Goal: Navigation & Orientation: Find specific page/section

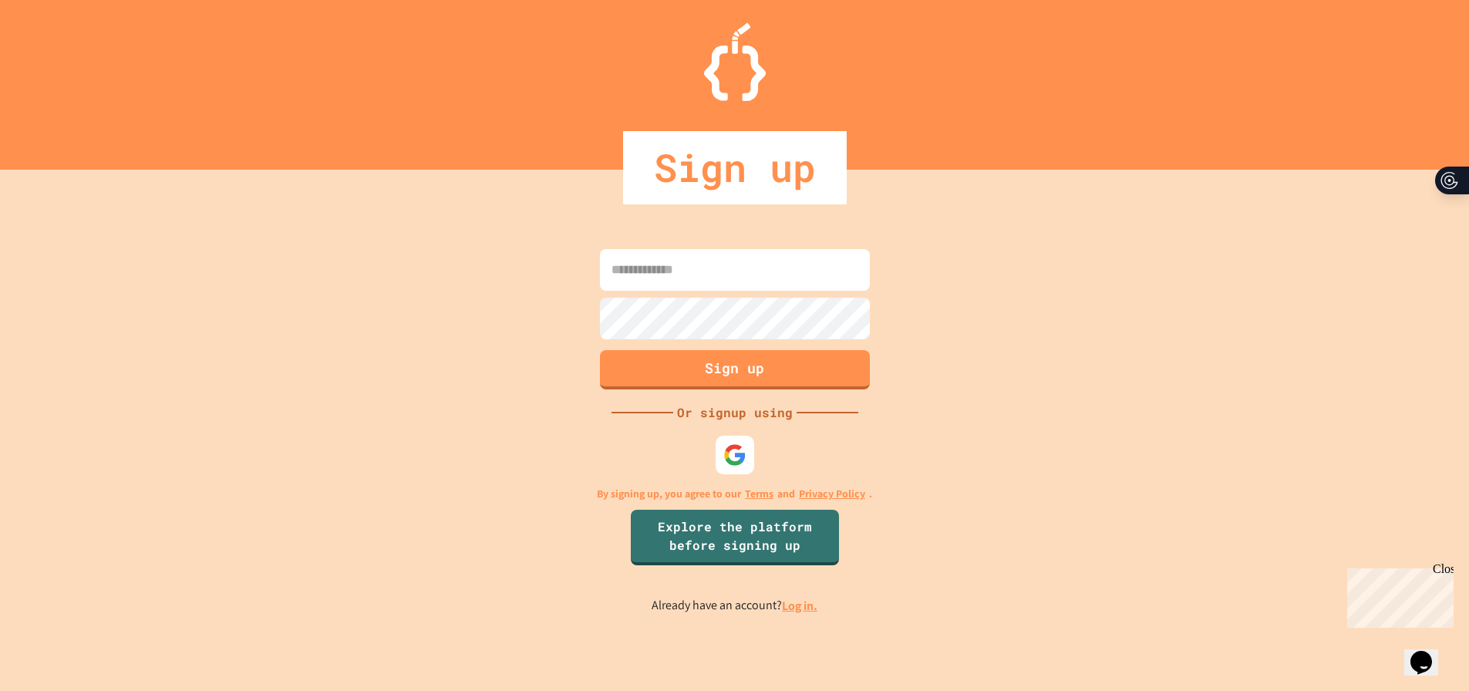
click at [705, 287] on input at bounding box center [735, 270] width 270 height 42
click at [733, 475] on div at bounding box center [734, 455] width 42 height 42
click at [802, 614] on link "Log in." at bounding box center [799, 605] width 35 height 16
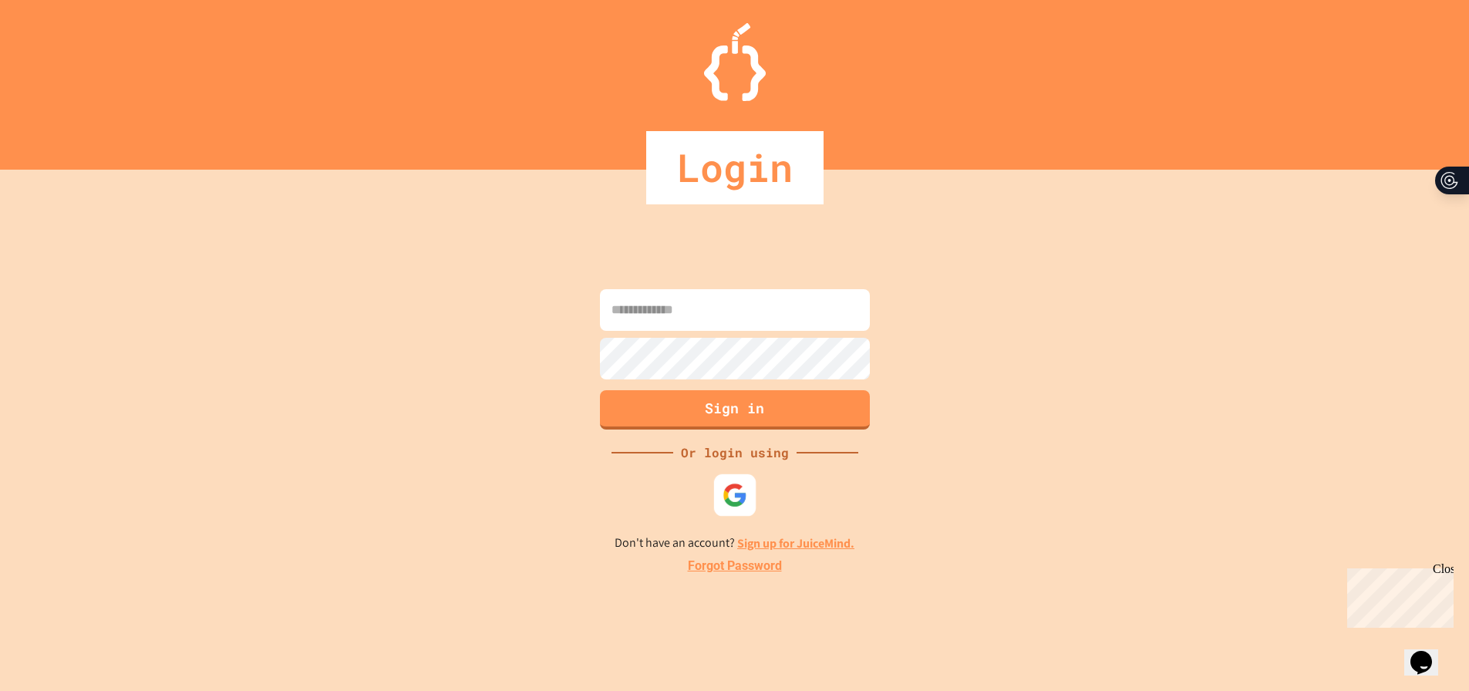
click at [726, 515] on div at bounding box center [734, 495] width 42 height 42
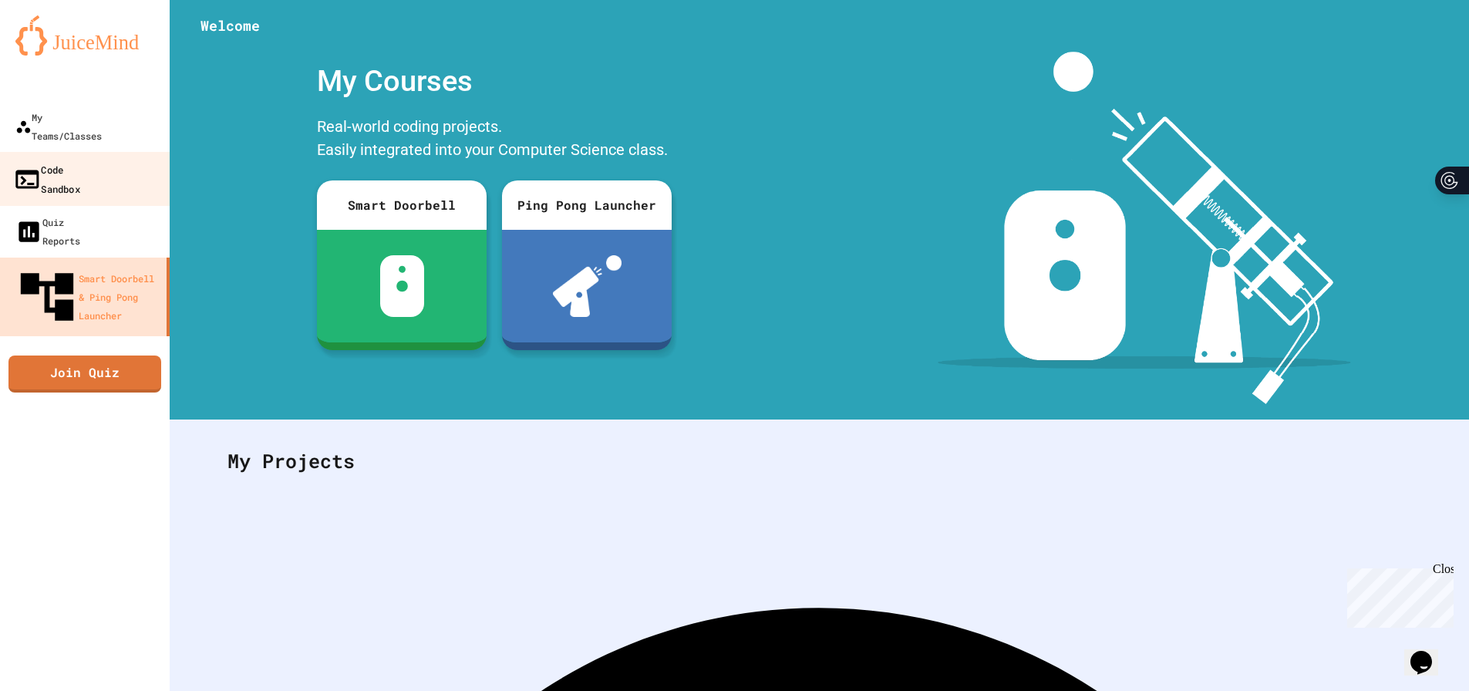
click at [80, 160] on div "Code Sandbox" at bounding box center [46, 179] width 67 height 38
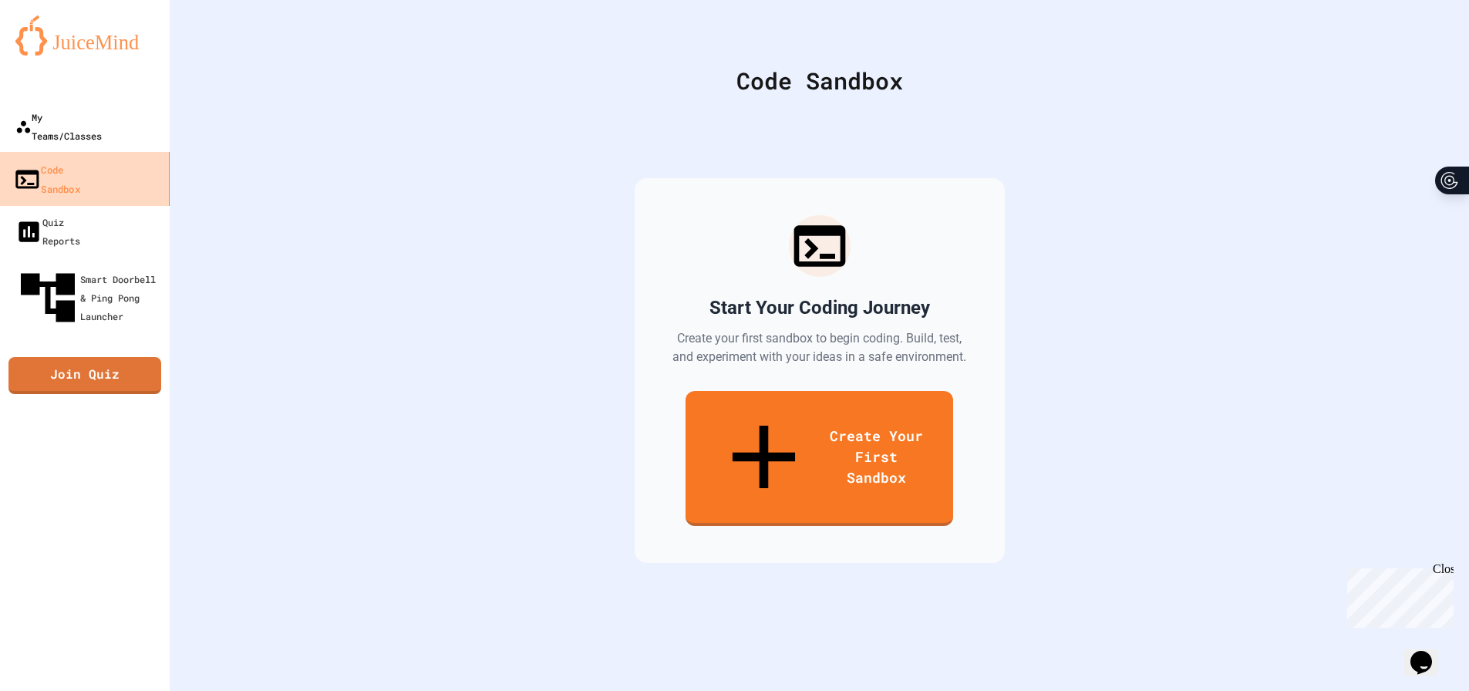
click at [93, 126] on div "My Teams/Classes" at bounding box center [58, 126] width 86 height 37
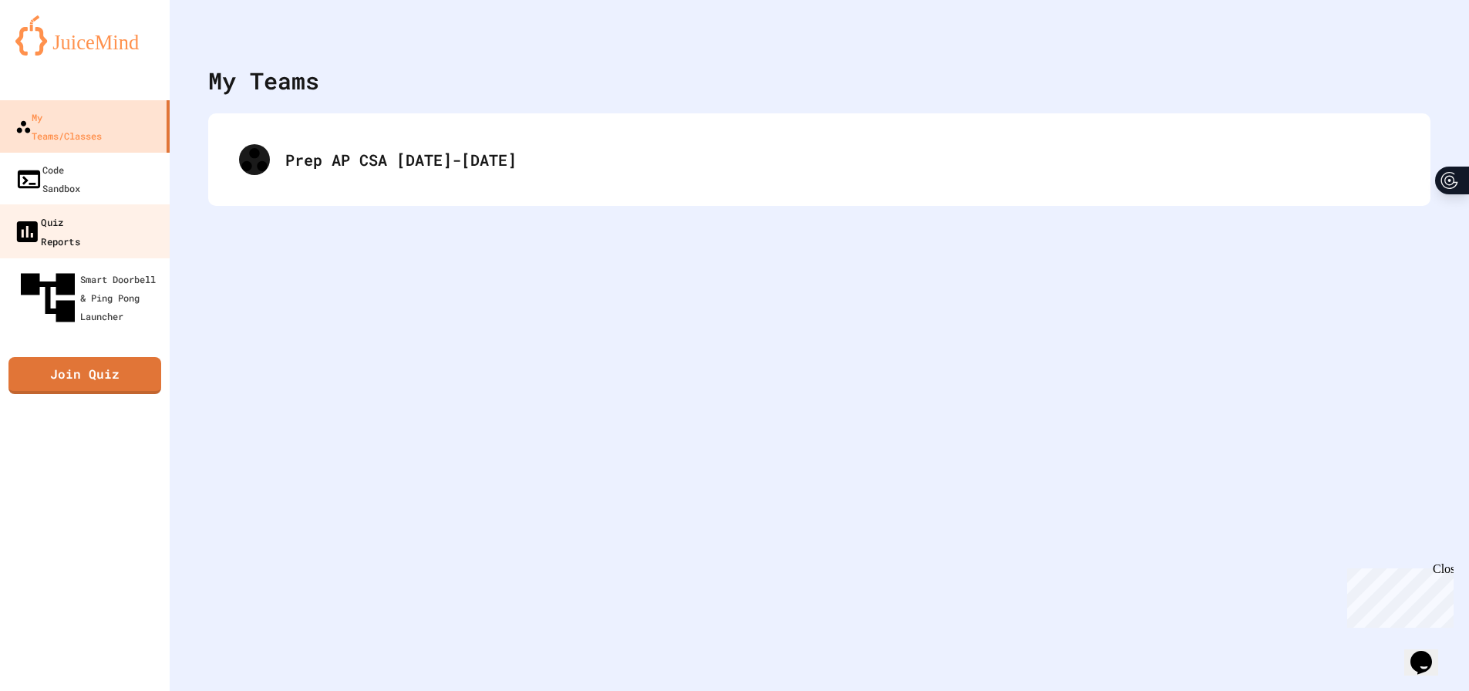
click at [123, 204] on link "Quiz Reports" at bounding box center [85, 231] width 175 height 54
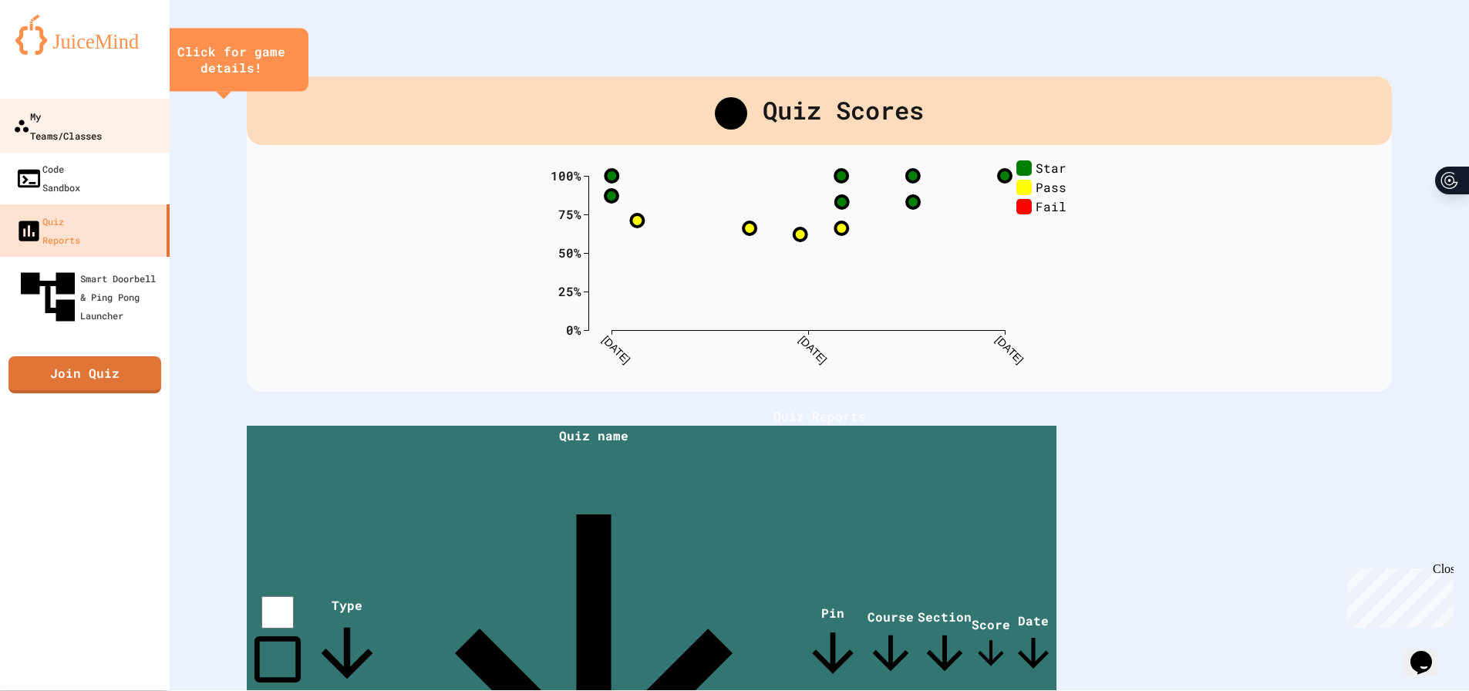
click at [102, 106] on div "My Teams/Classes" at bounding box center [57, 125] width 89 height 38
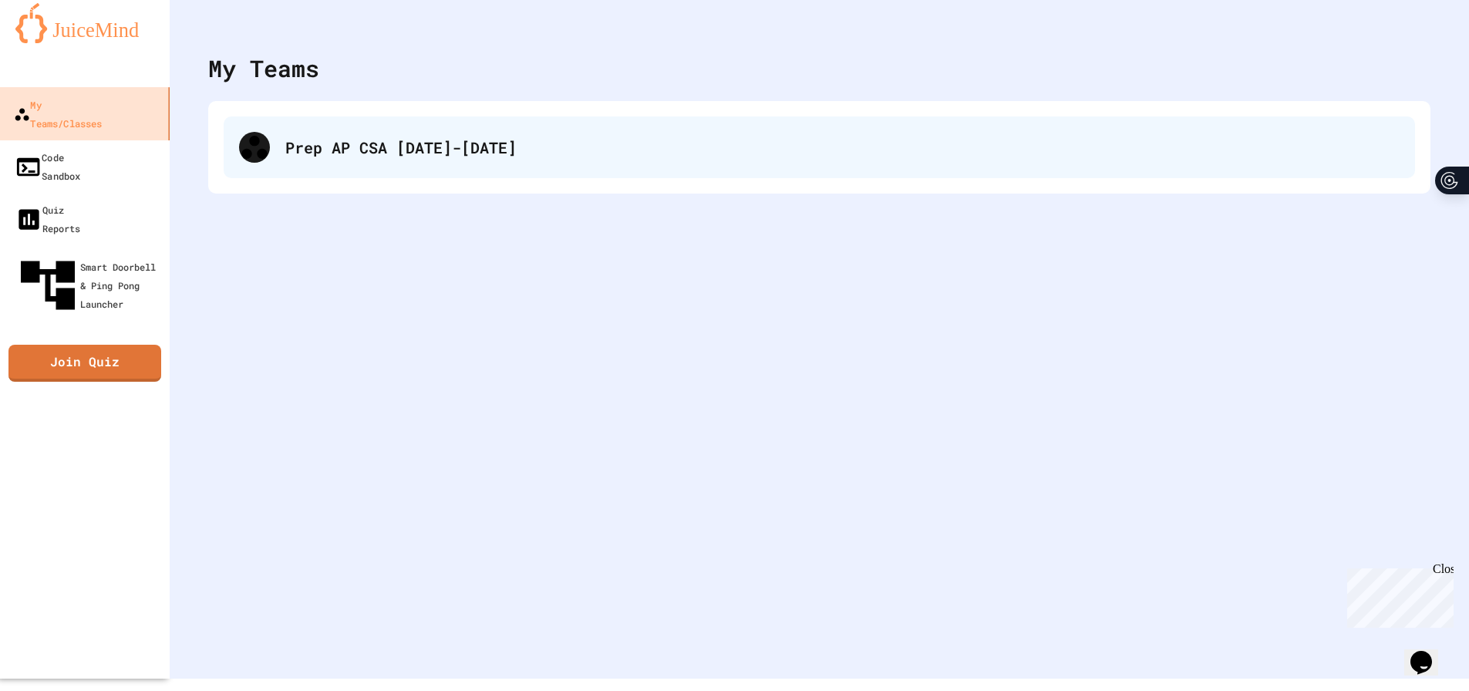
click at [362, 153] on div "Prep AP CSA [DATE]-[DATE]" at bounding box center [842, 147] width 1114 height 23
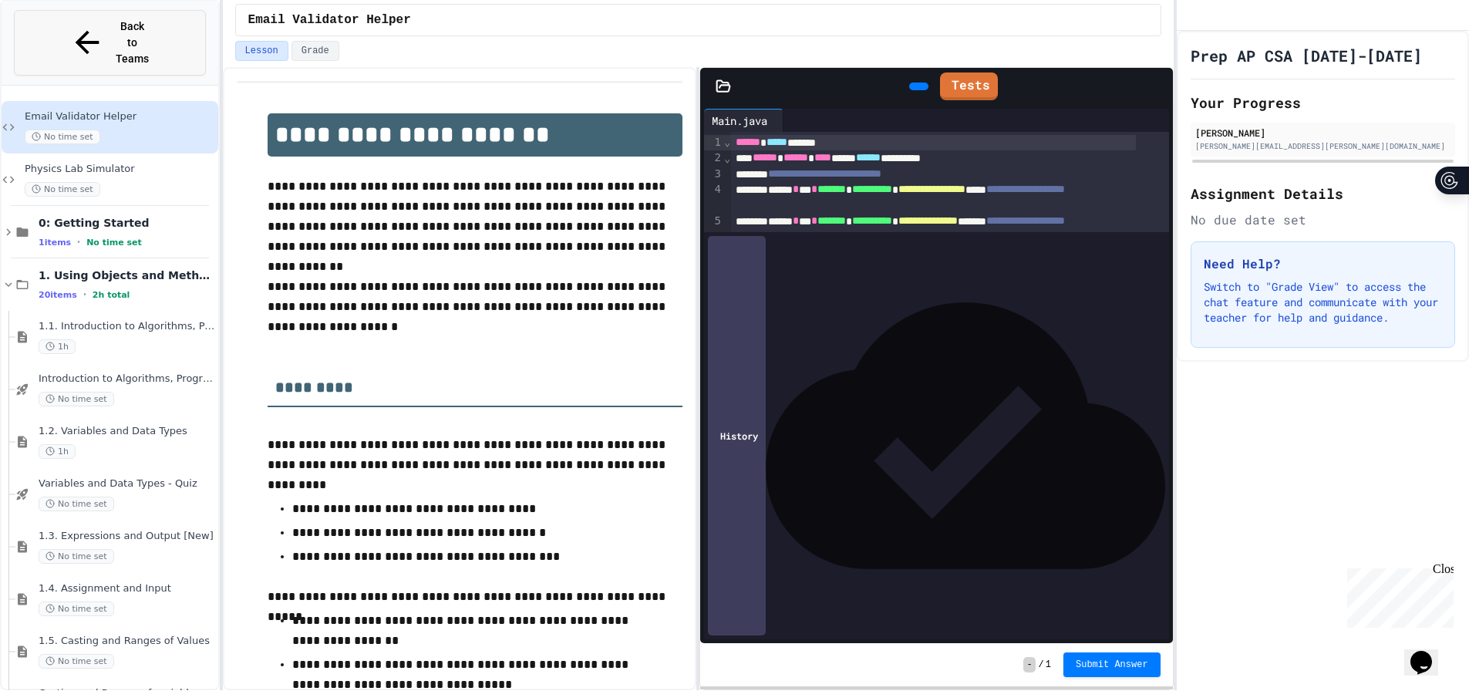
click at [50, 16] on button "Back to Teams" at bounding box center [110, 43] width 192 height 66
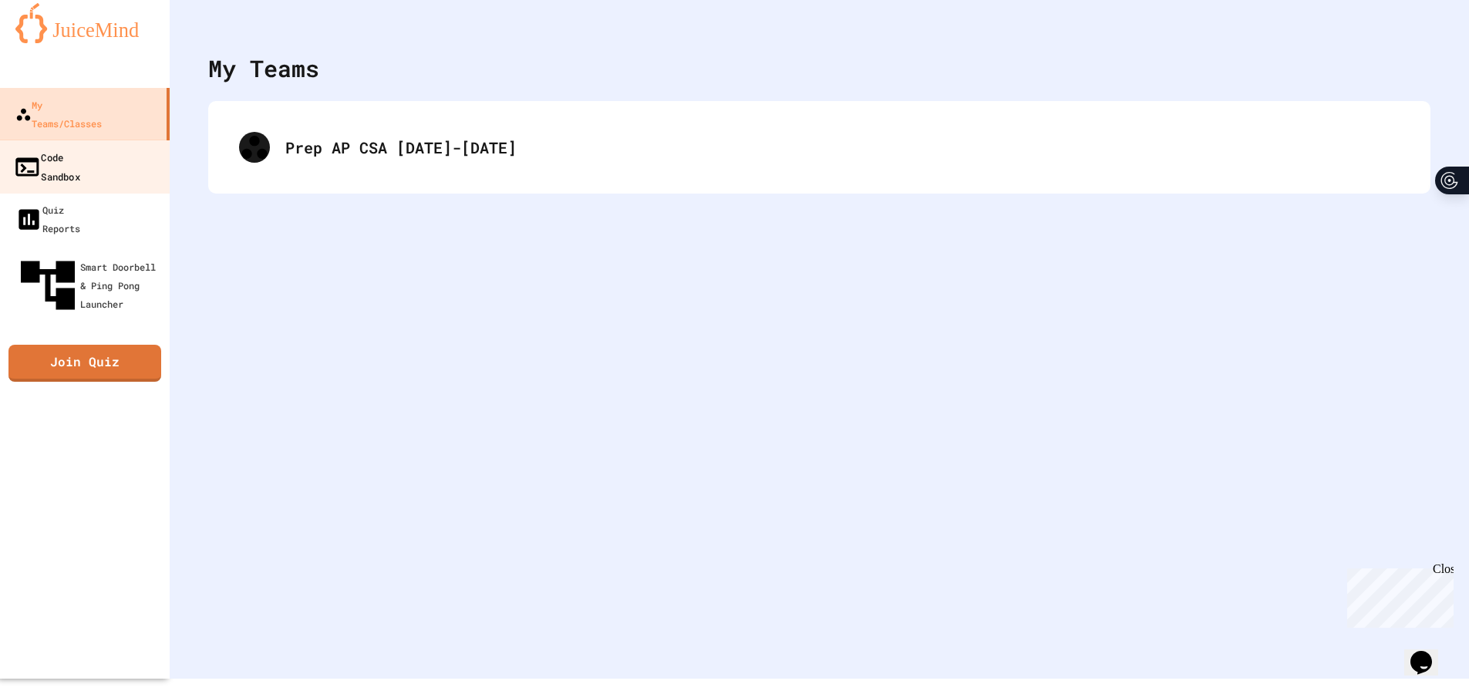
click at [80, 147] on div "Code Sandbox" at bounding box center [46, 166] width 67 height 38
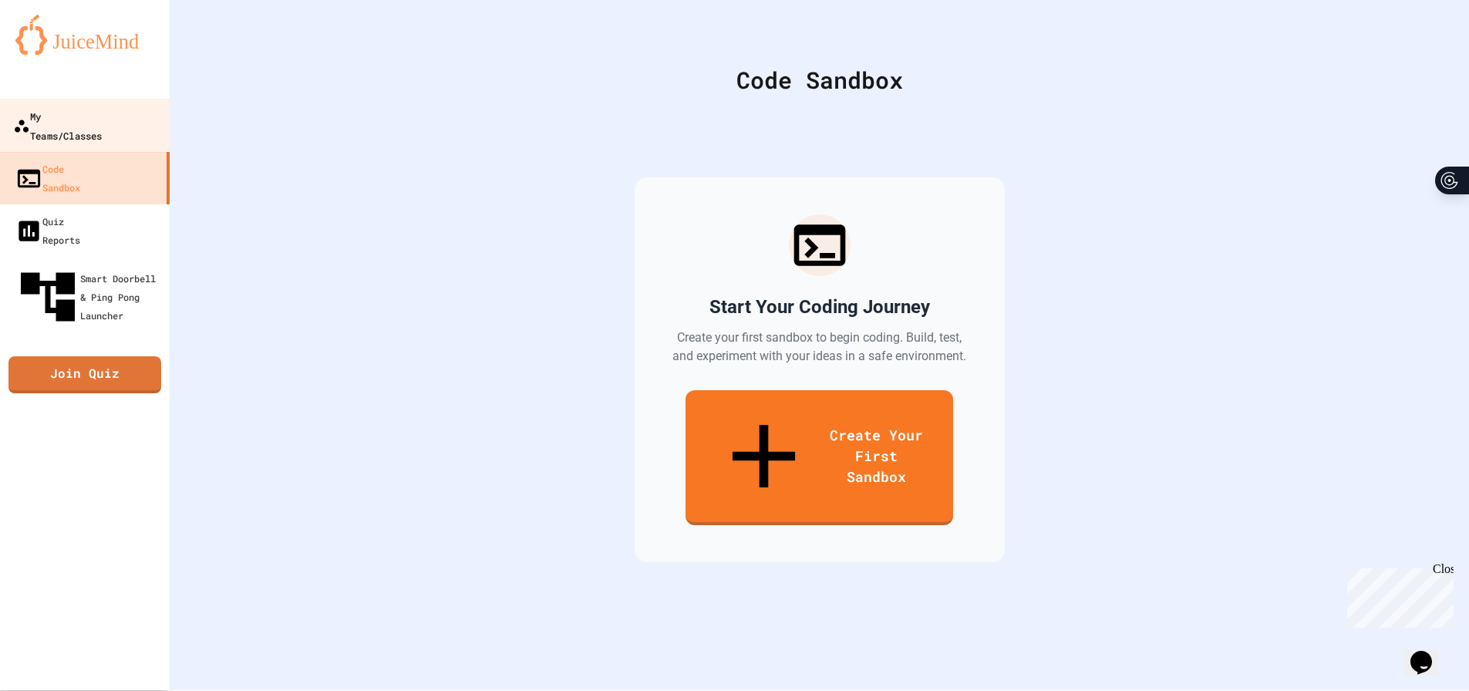
click at [80, 106] on div "My Teams/Classes" at bounding box center [57, 125] width 89 height 38
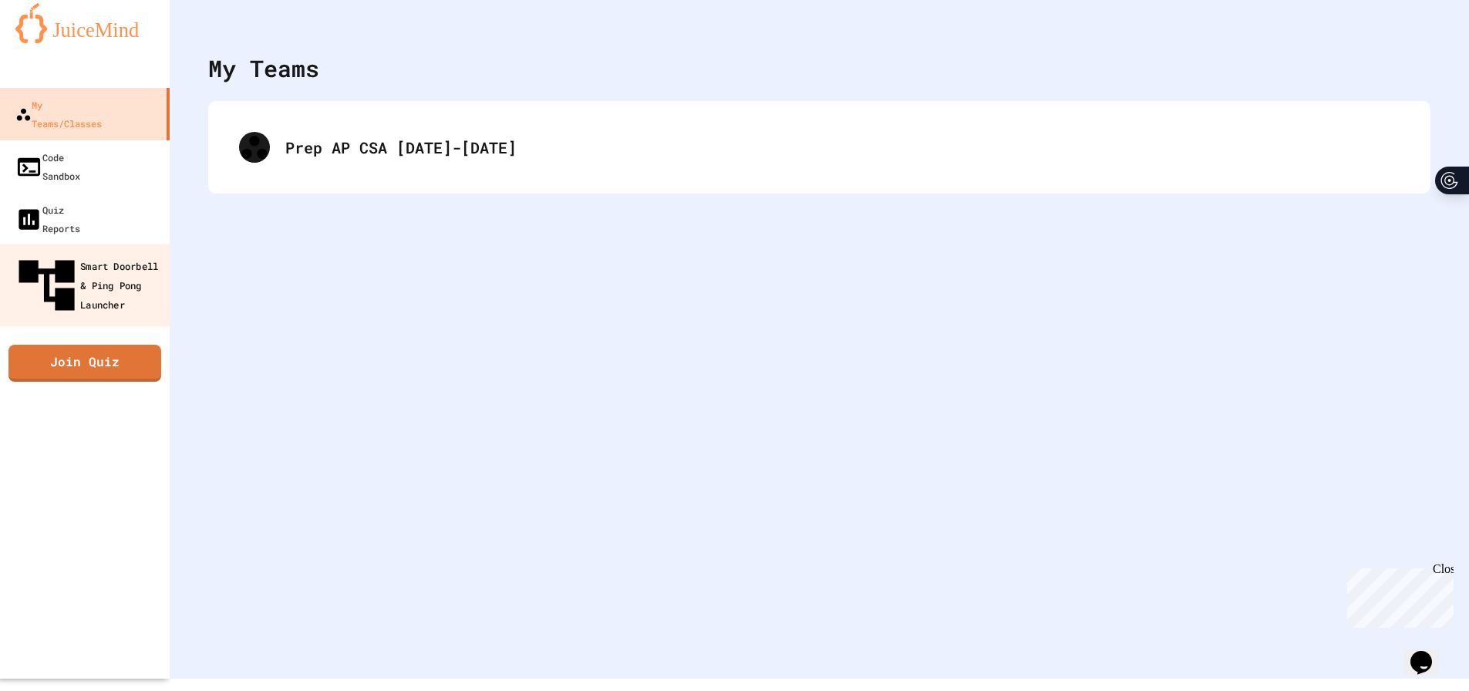
click at [93, 252] on div "Smart Doorbell & Ping Pong Launcher" at bounding box center [89, 285] width 153 height 67
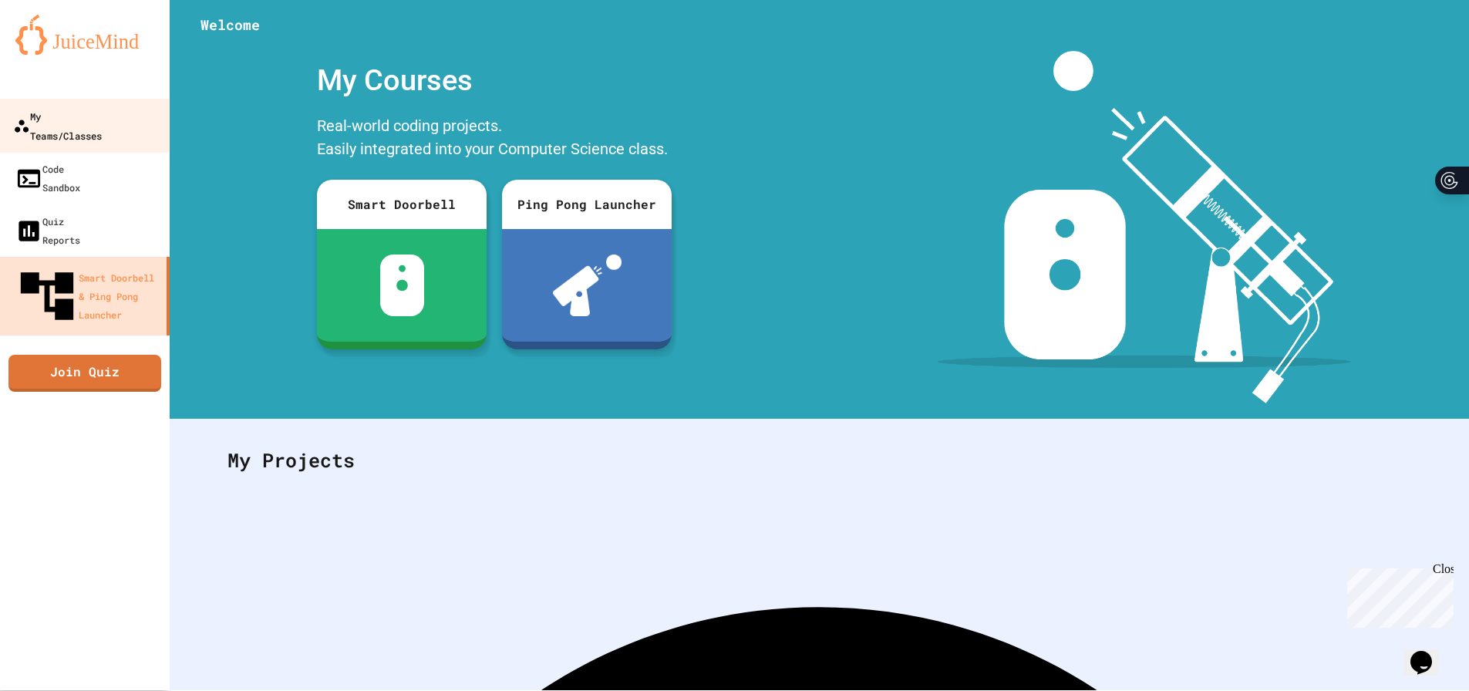
click at [79, 110] on div "My Teams/Classes" at bounding box center [57, 125] width 89 height 38
